Goal: Information Seeking & Learning: Stay updated

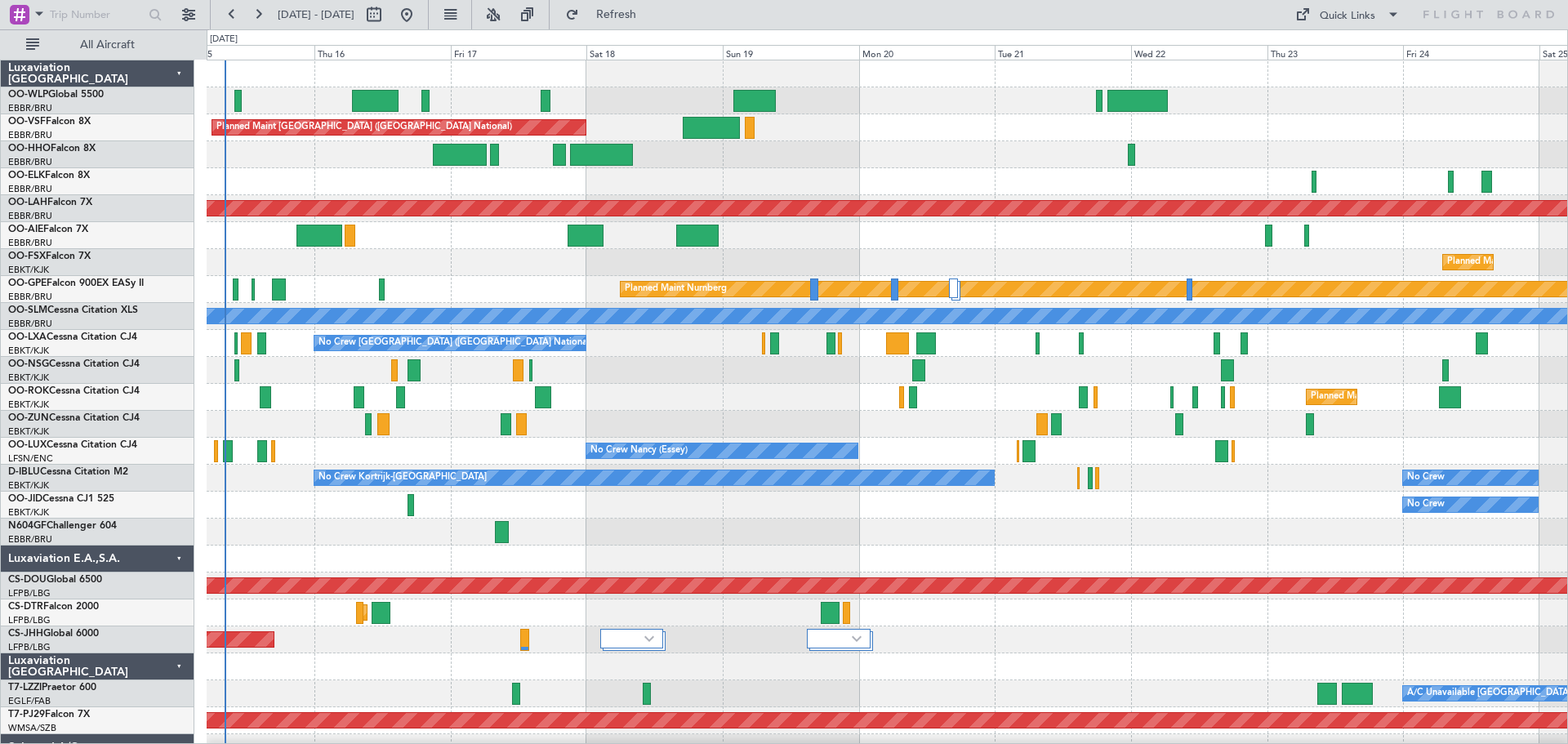
click at [317, 355] on div "Planned Maint [GEOGRAPHIC_DATA] ([GEOGRAPHIC_DATA] National) No Crew [GEOGRAPHI…" at bounding box center [886, 572] width 1360 height 1024
click at [506, 15] on button at bounding box center [493, 15] width 26 height 26
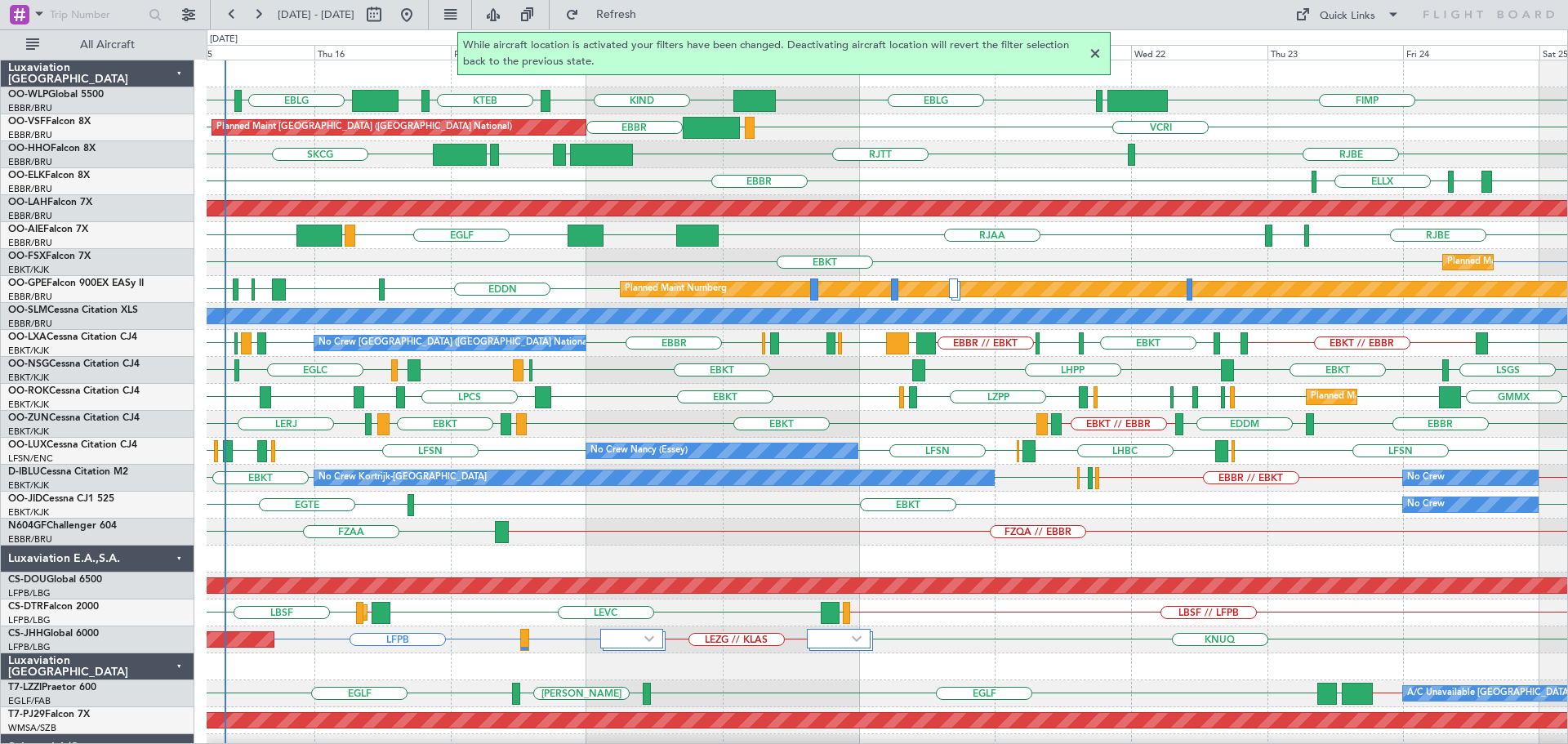
click at [1014, 174] on div "LFMN EDDH ELLX EBBR No Crew Brussels (Brussels National)" at bounding box center [886, 182] width 1360 height 27
click at [1096, 52] on div at bounding box center [1095, 55] width 20 height 20
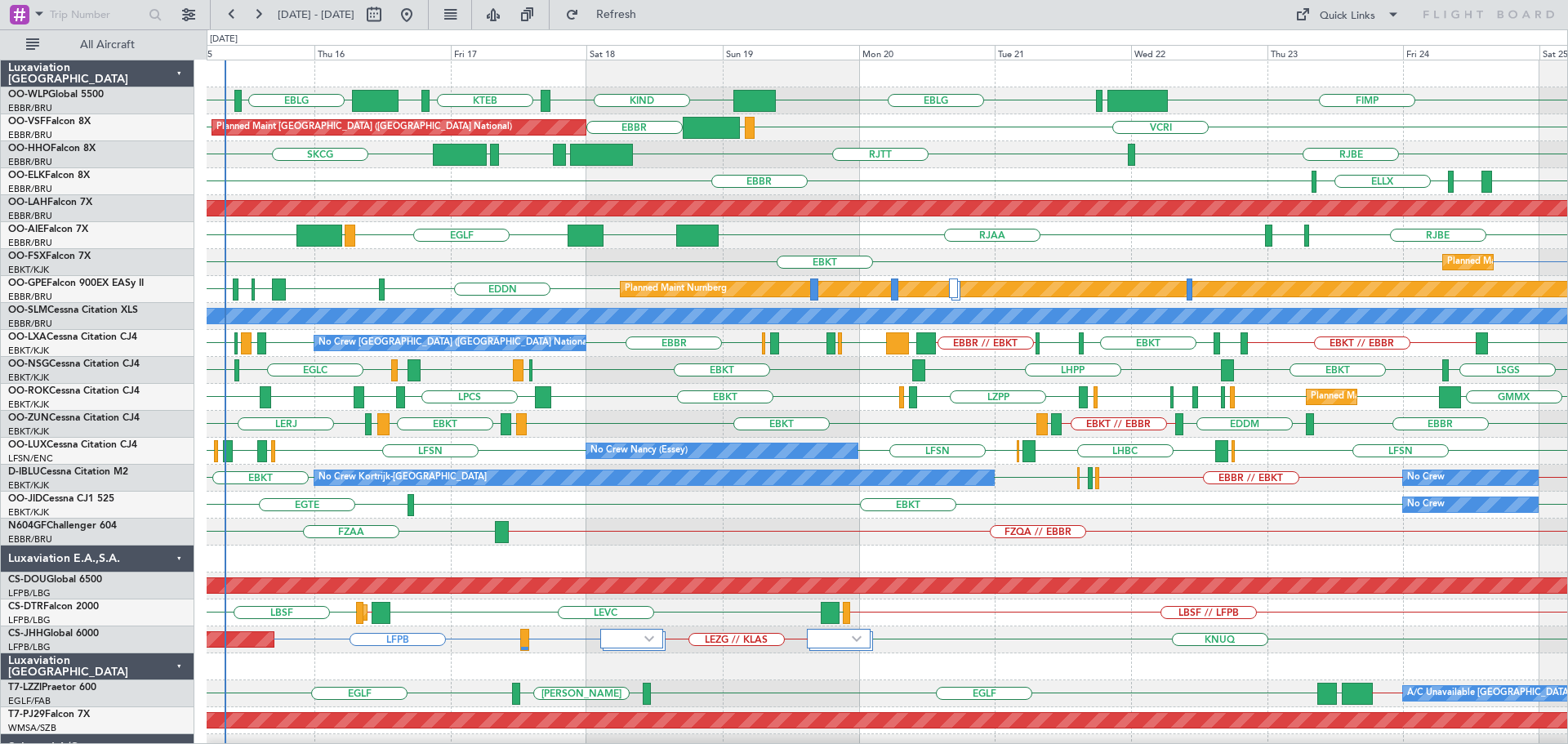
click at [939, 125] on div "VCRI VRMU EBBR EBBR Planned Maint Brussels (Brussels National)" at bounding box center [886, 128] width 1360 height 27
click at [543, 259] on div "EBKT EBKT Planned Maint Kortrijk-Wevelgem" at bounding box center [886, 263] width 1360 height 27
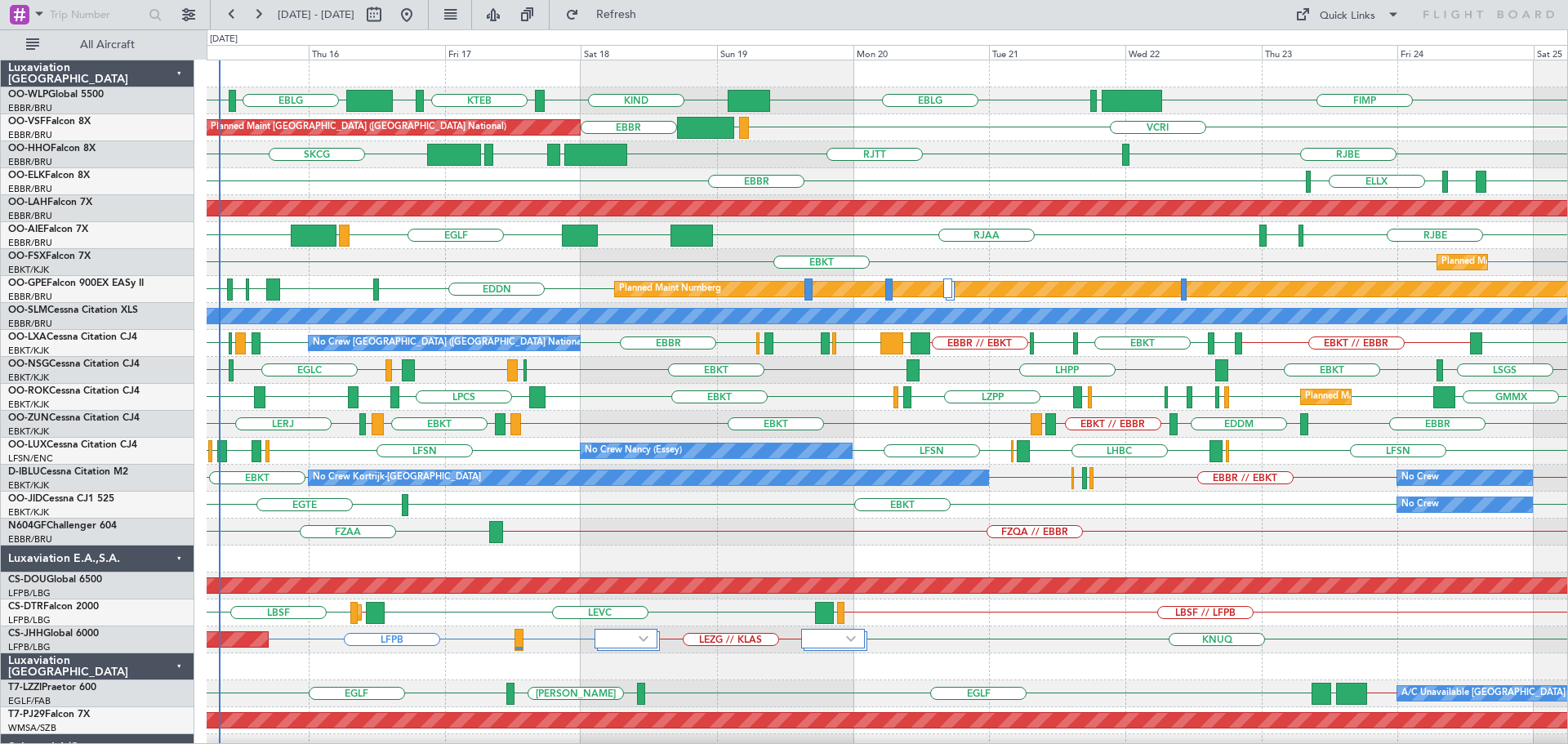
click at [580, 369] on div "LSGS EBKT LHPP EBKT EGLC LFML EGPH EGLC EBKT" at bounding box center [886, 371] width 1360 height 27
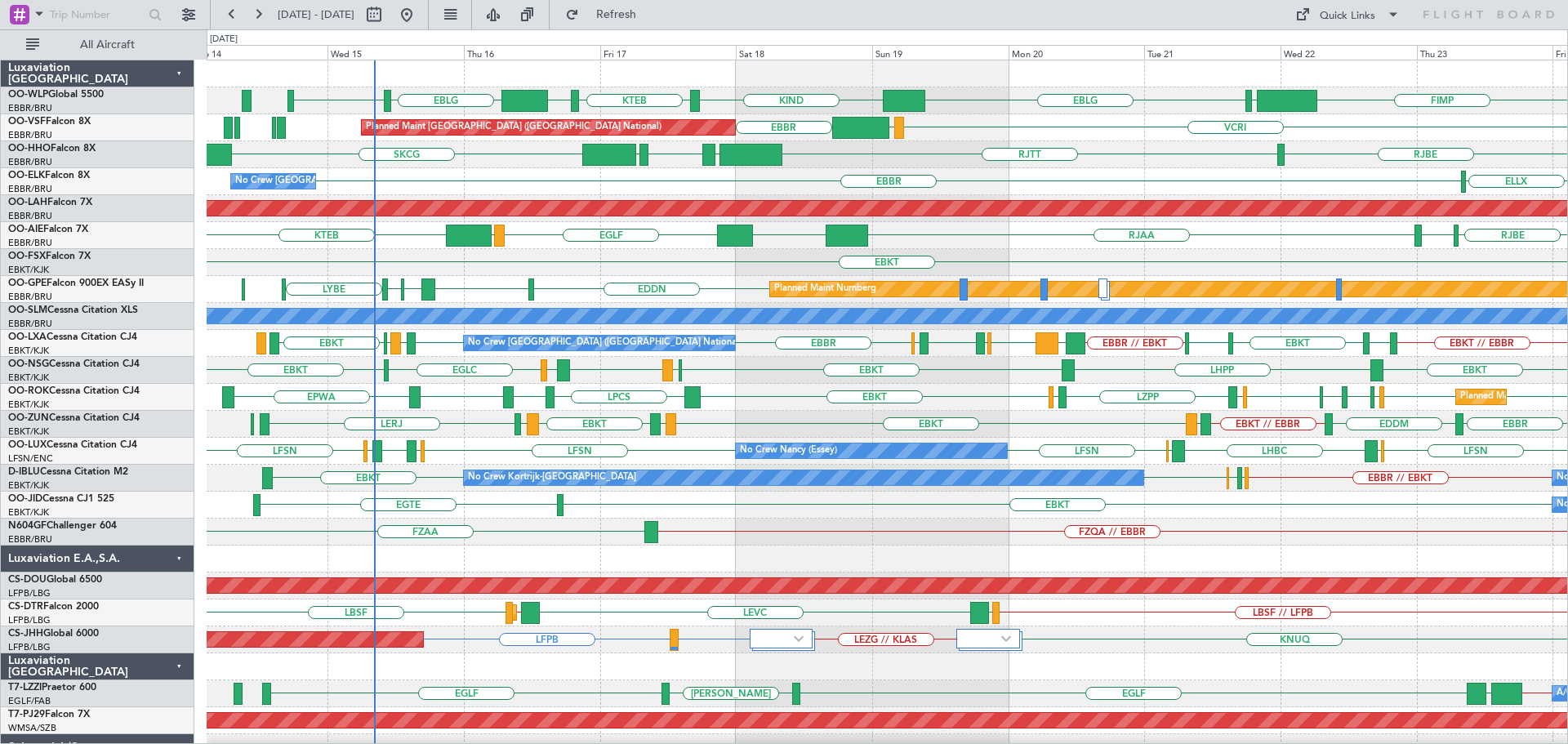
click at [575, 293] on div "FIMP LIML EBLG KIND KTEB KIND EBLG LIML Planned Maint Brussels (Brussels Nation…" at bounding box center [886, 558] width 1360 height 998
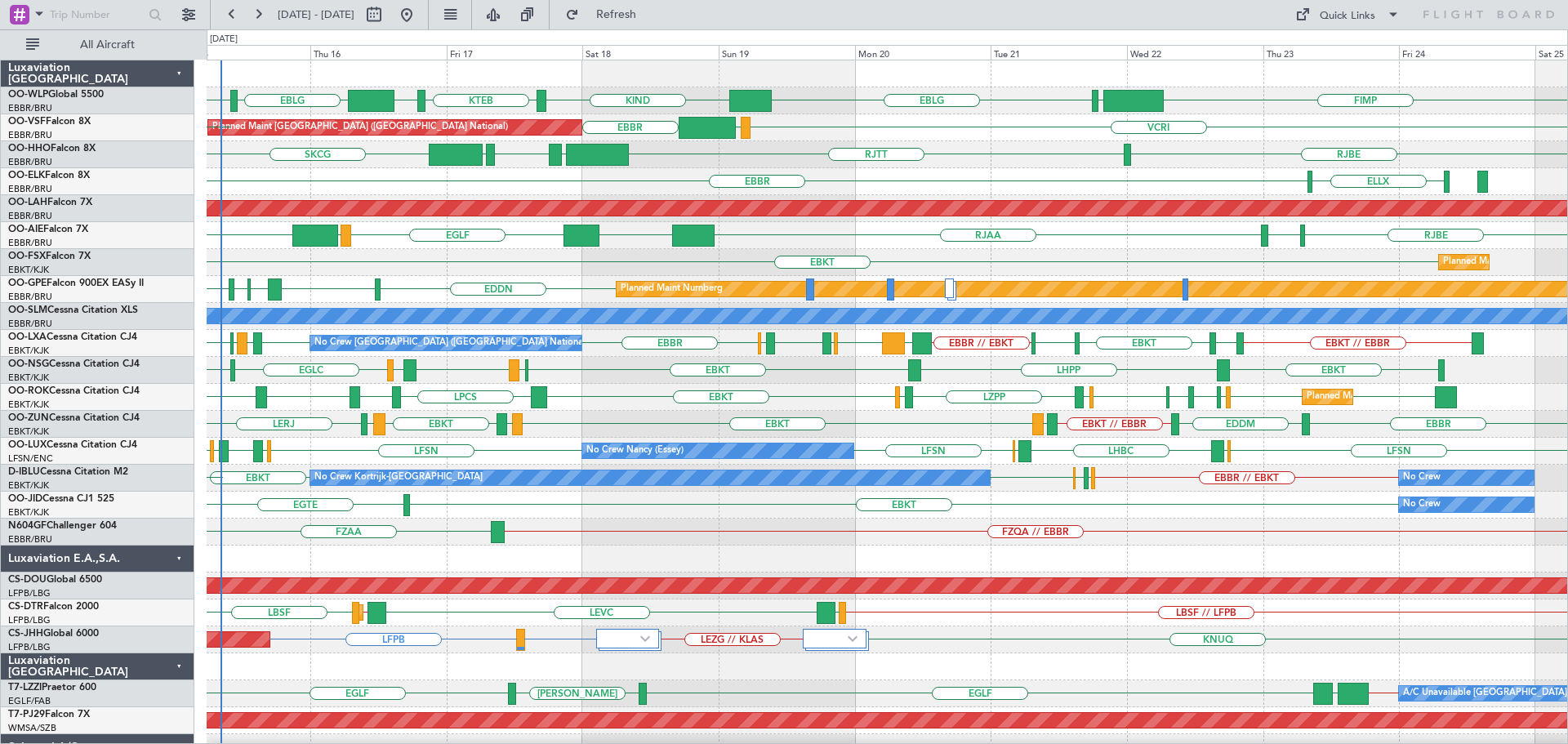
click at [441, 278] on div "FIMP LIML EBLG KIND KTEB KIND EBLG LIML LIRN ELLX Planned Maint Brussels (Bruss…" at bounding box center [886, 572] width 1360 height 1024
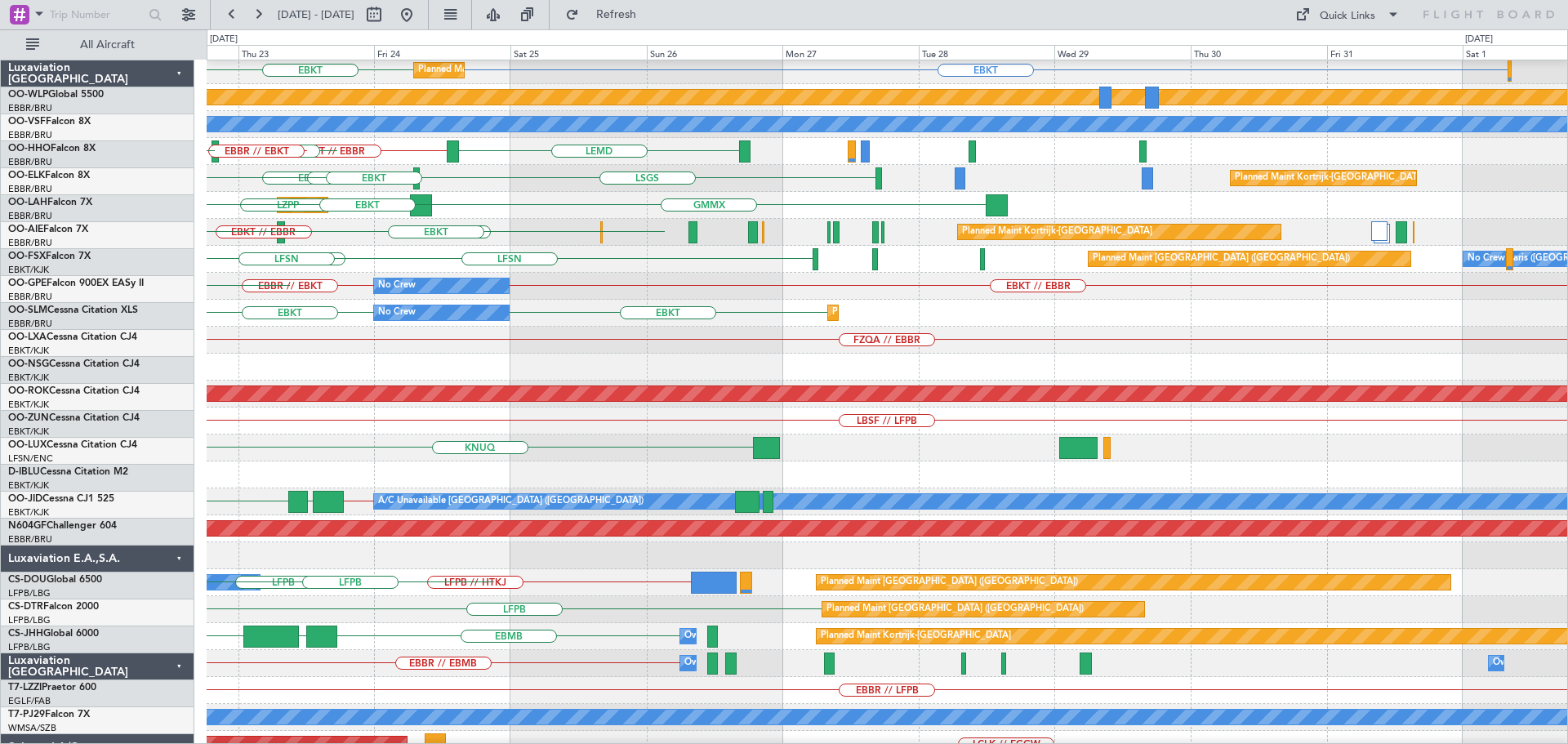
click at [247, 288] on div "EBKT // EBBR EBBR // EBKT No Crew EBBR EBKT LFPB No Crew Kortrijk-Wevelgem" at bounding box center [886, 287] width 1360 height 27
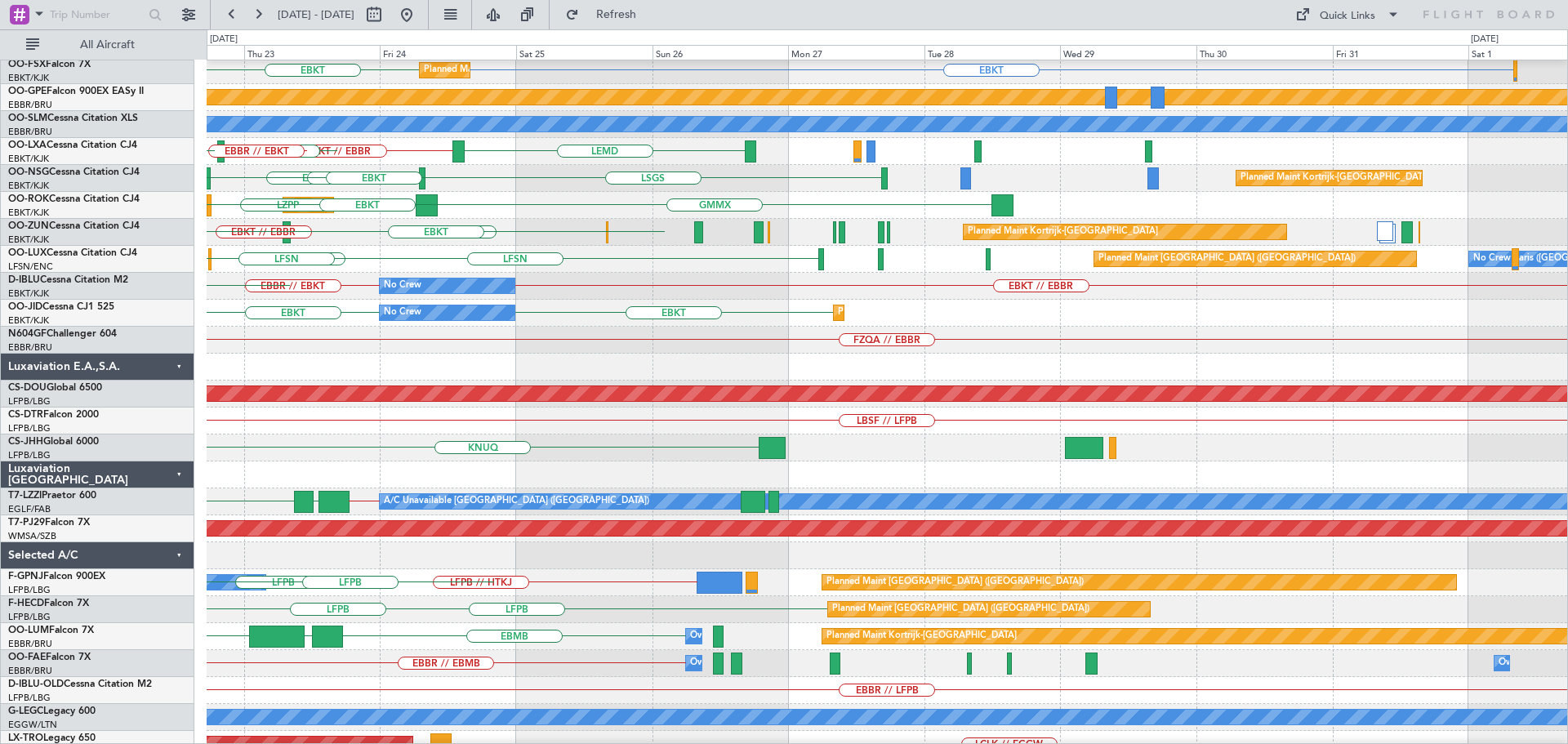
click at [351, 381] on div at bounding box center [886, 367] width 1360 height 27
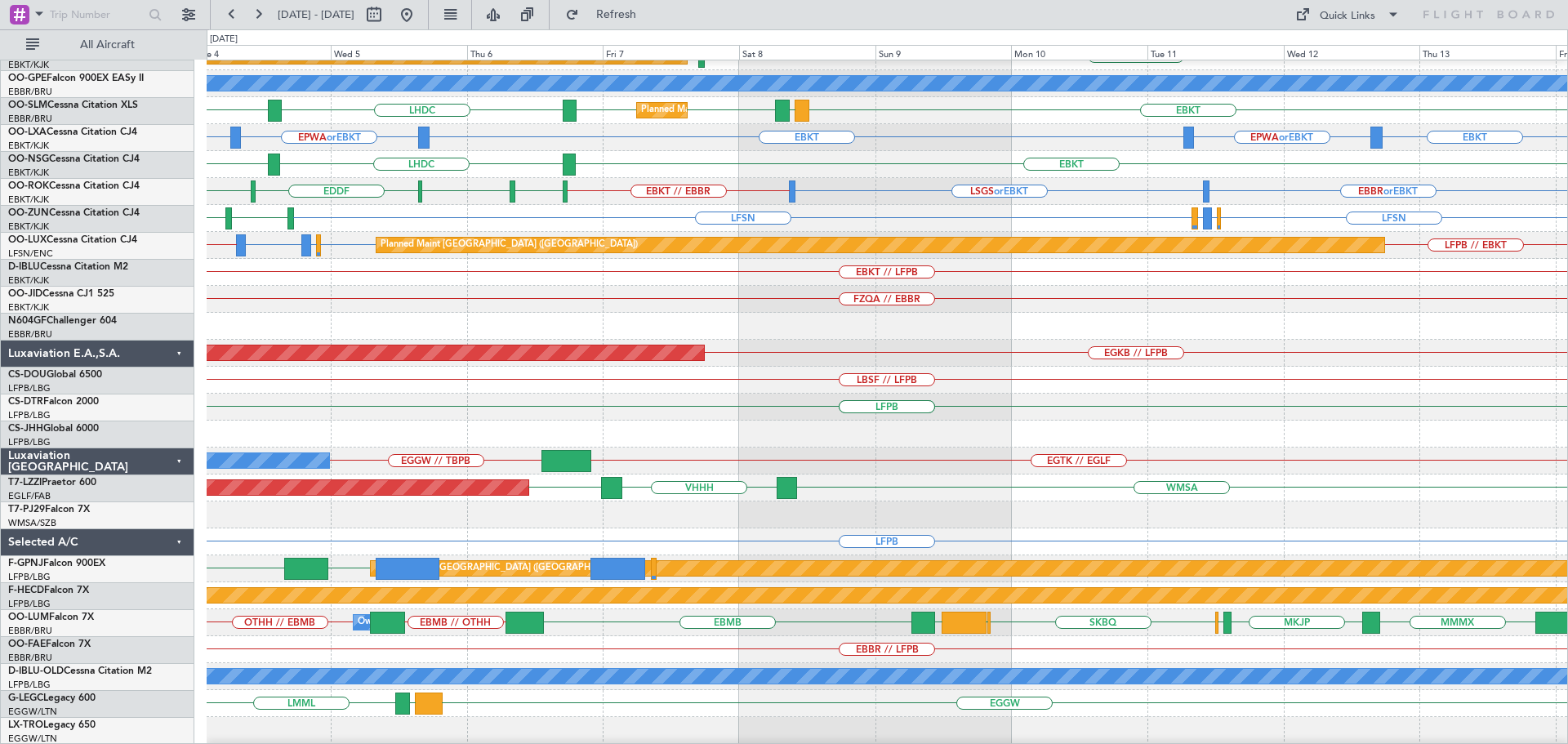
scroll to position [286, 0]
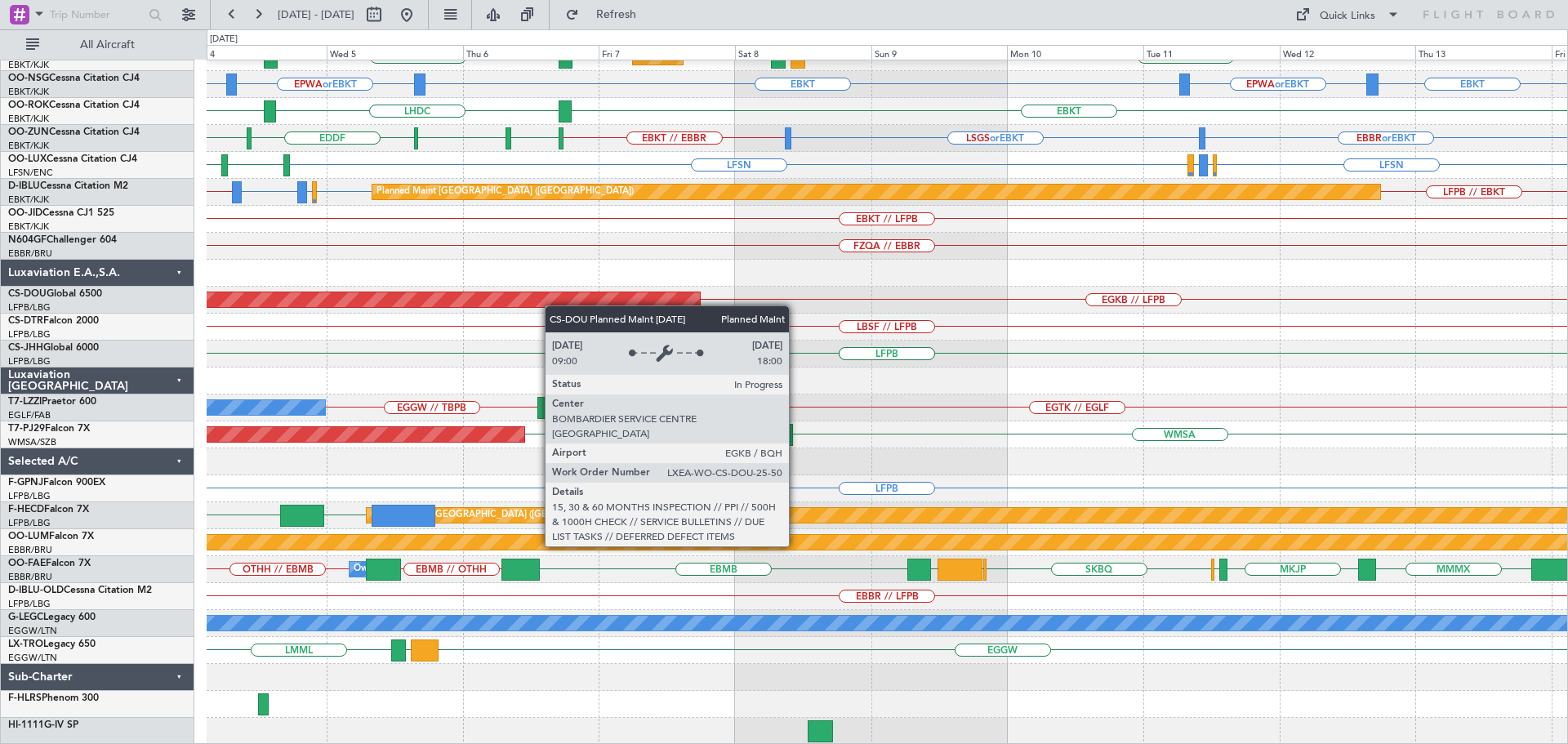
click at [551, 301] on div "A/C Unavailable Monchengladbach EBKT EBKT LEMG EBKT EBKT LHDC Planned Maint Kor…" at bounding box center [886, 259] width 1360 height 970
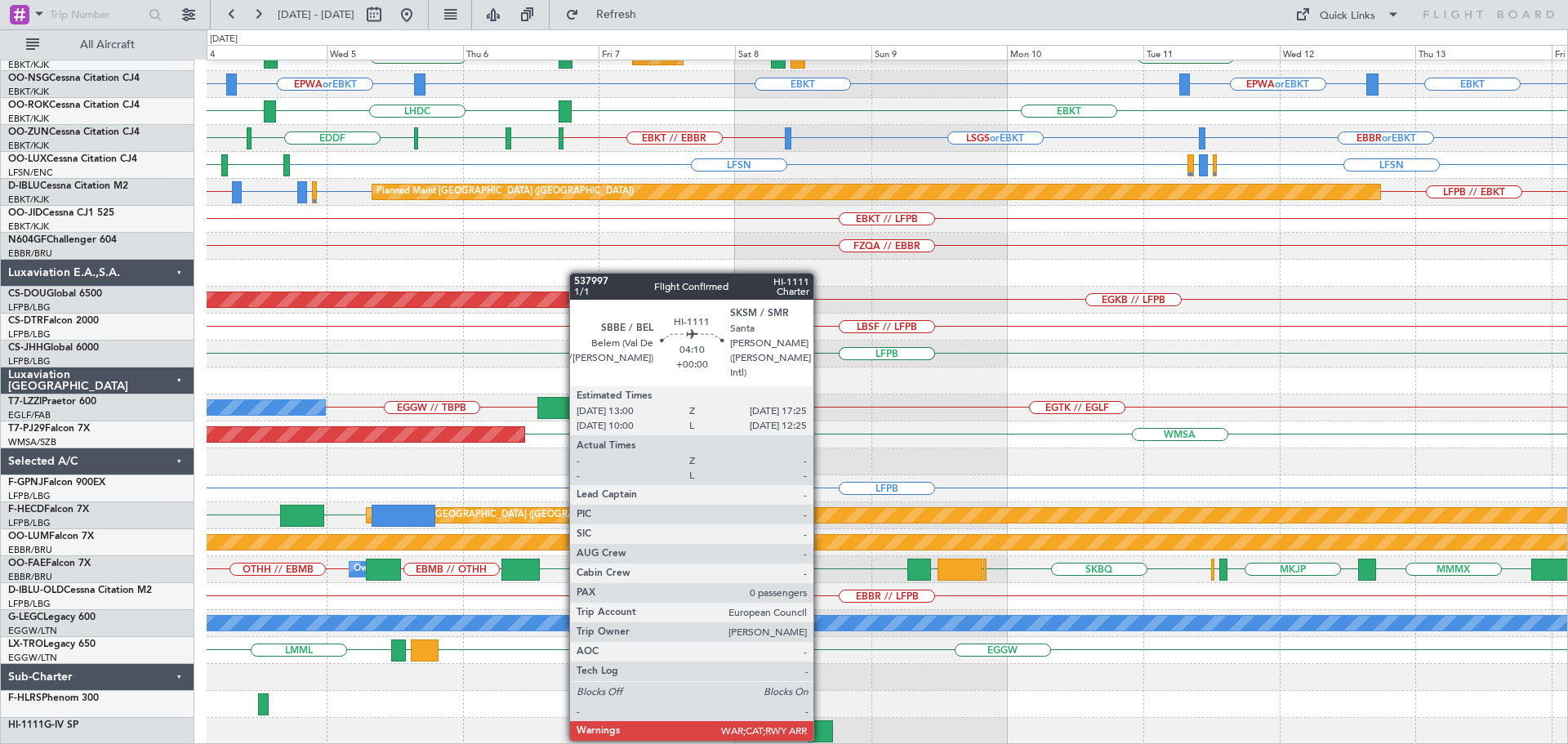
click at [821, 725] on div at bounding box center [820, 731] width 25 height 22
